Goal: Find specific page/section: Find specific page/section

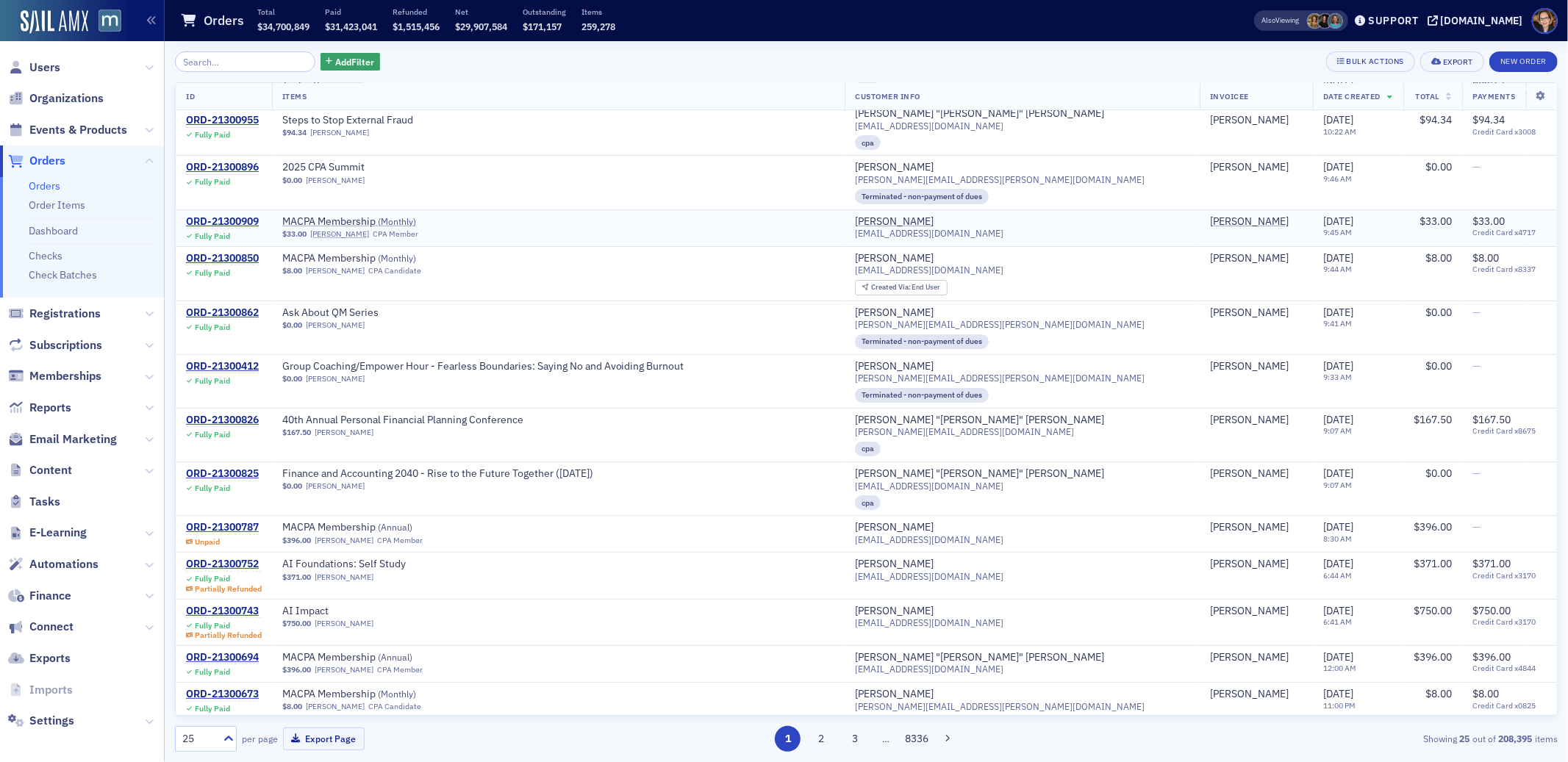
scroll to position [128, 0]
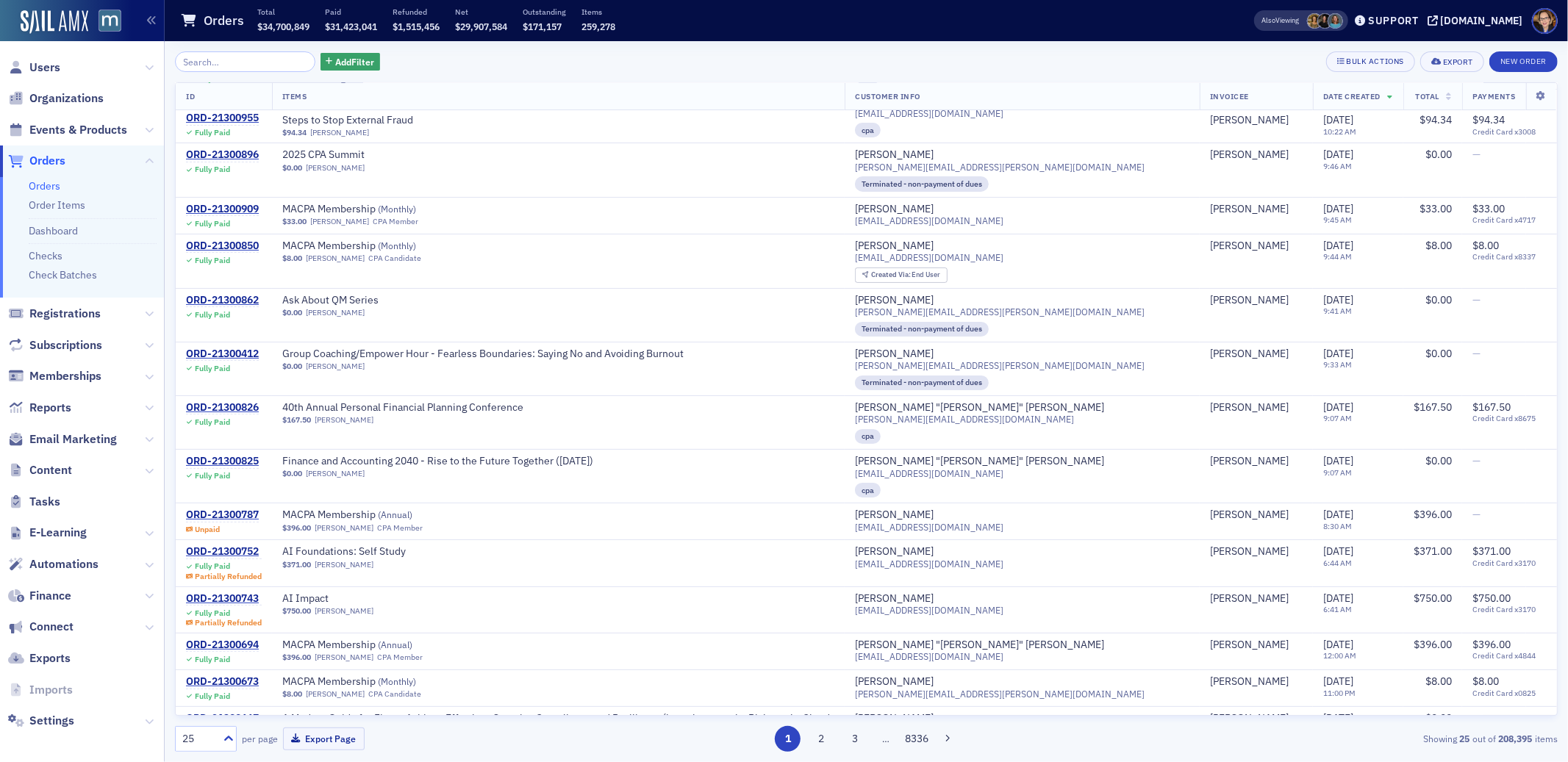
click at [55, 164] on span "Orders" at bounding box center [47, 160] width 36 height 16
